Goal: Task Accomplishment & Management: Manage account settings

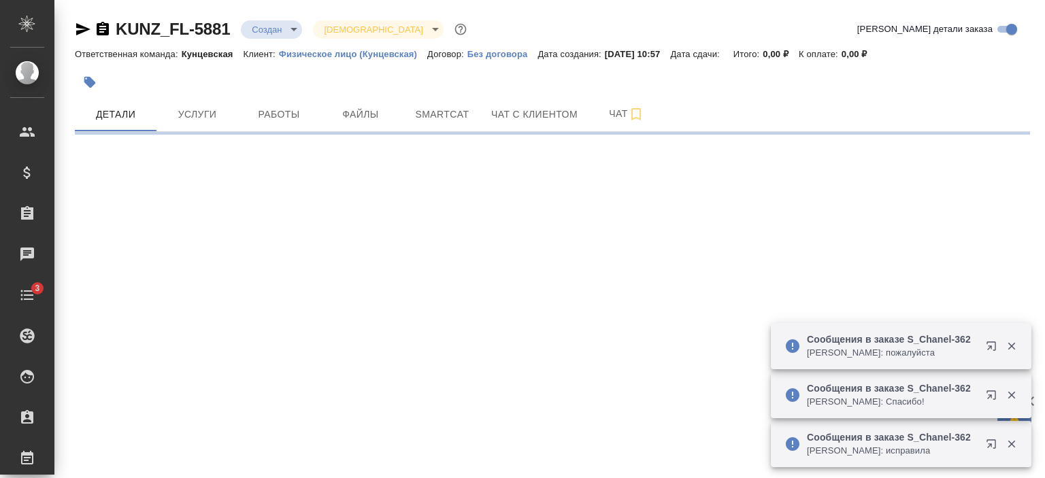
select select "RU"
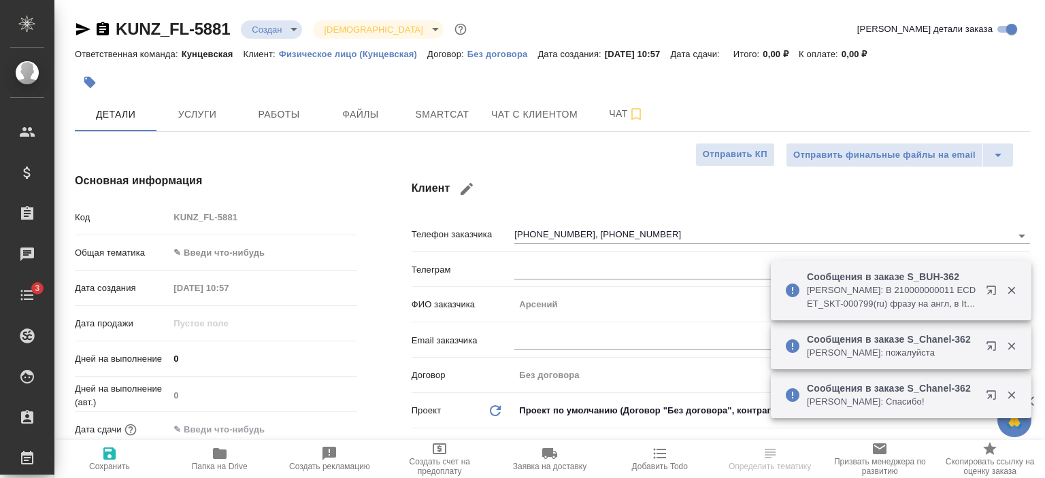
type textarea "x"
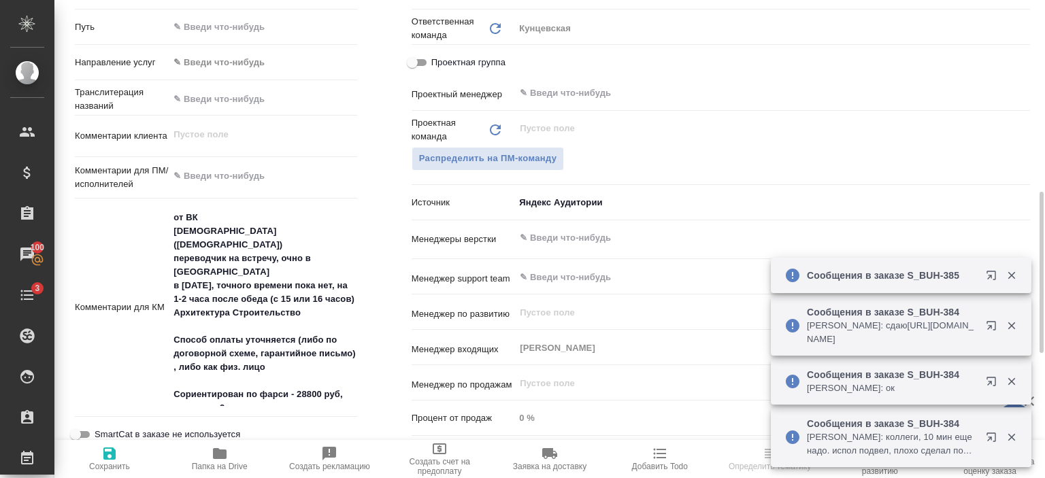
scroll to position [569, 0]
type textarea "x"
click at [261, 353] on textarea "от ВК [DEMOGRAPHIC_DATA] ([DEMOGRAPHIC_DATA]) переводчик на встречу, очно в [GE…" at bounding box center [263, 305] width 188 height 200
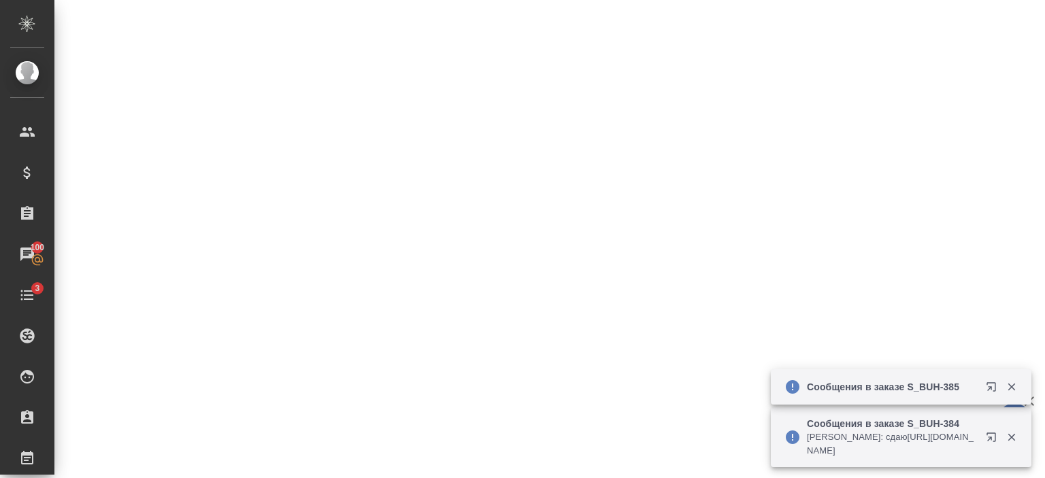
select select "RU"
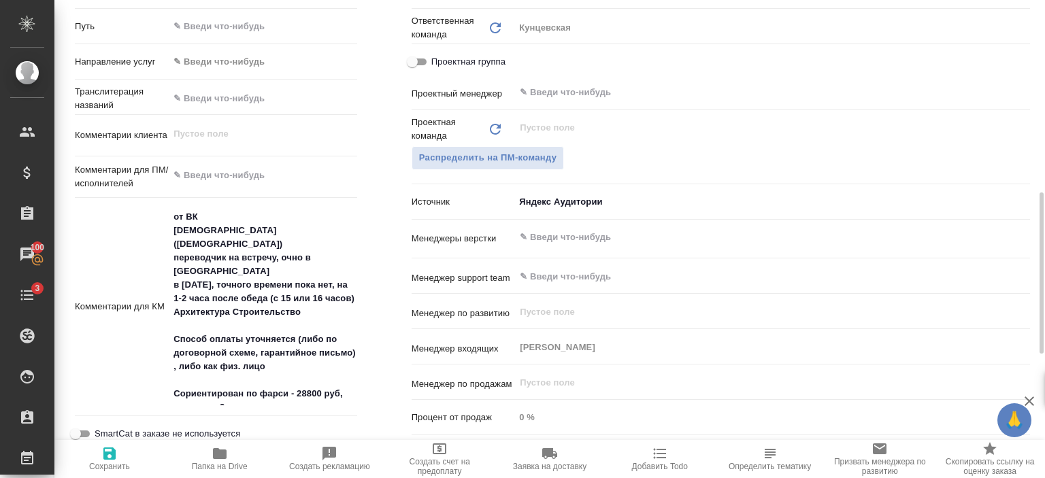
type textarea "x"
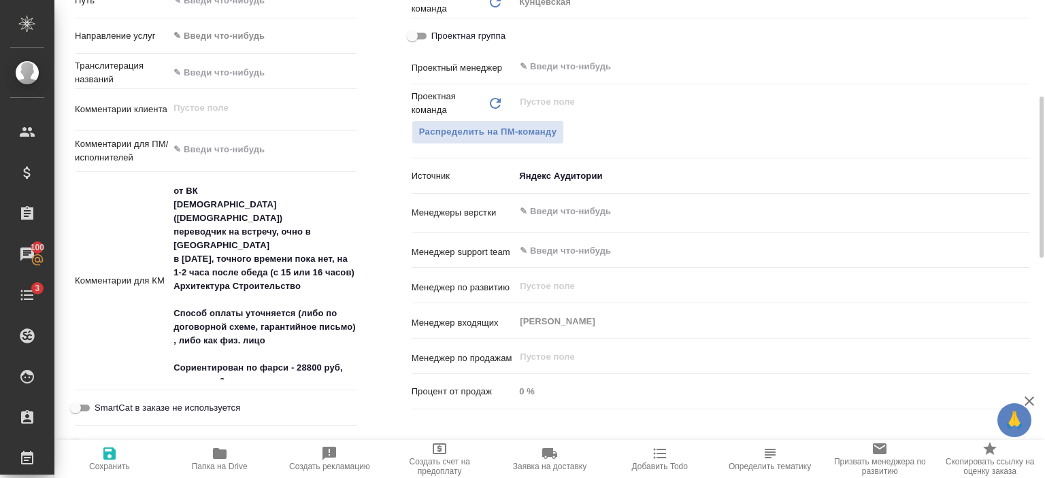
scroll to position [516, 0]
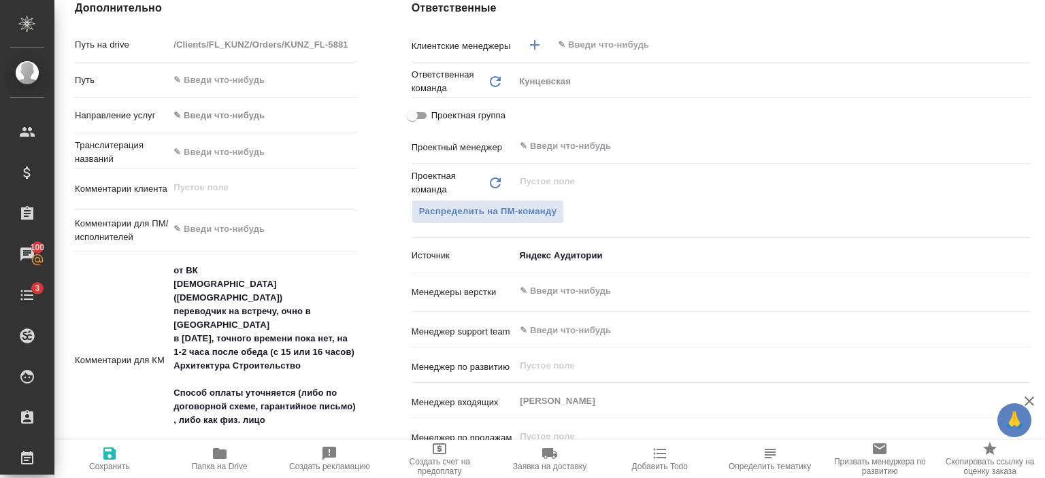
type textarea "x"
